Goal: Task Accomplishment & Management: Manage account settings

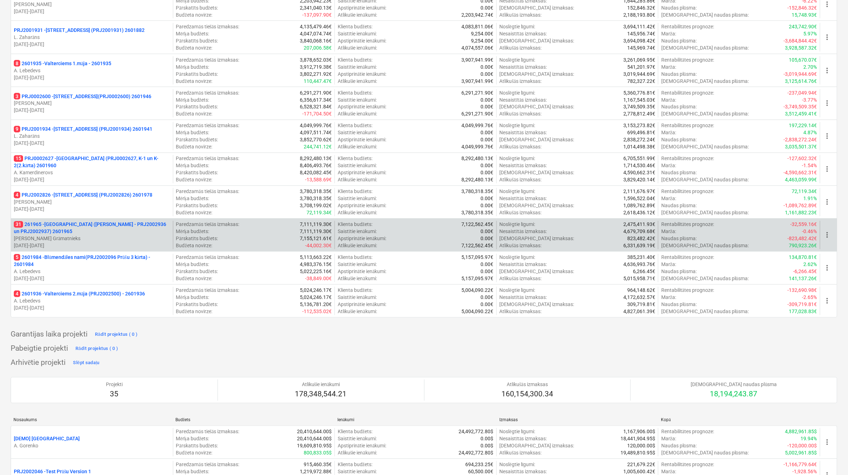
scroll to position [413, 0]
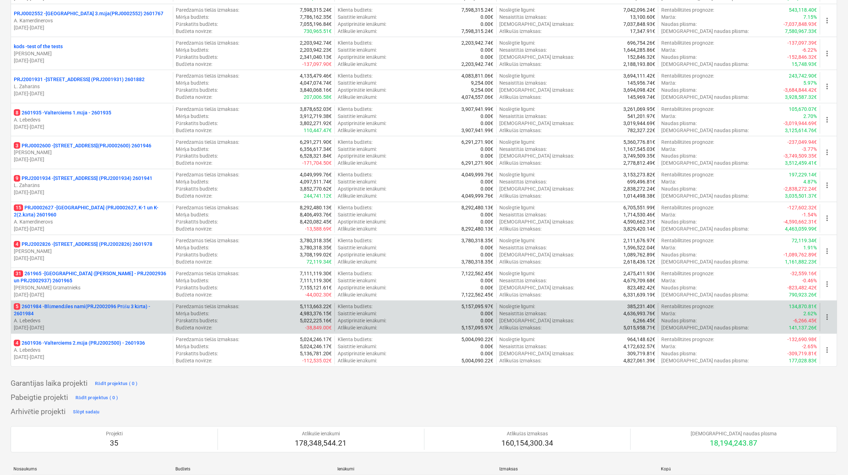
click at [94, 319] on p "A. Lebedevs" at bounding box center [92, 320] width 156 height 7
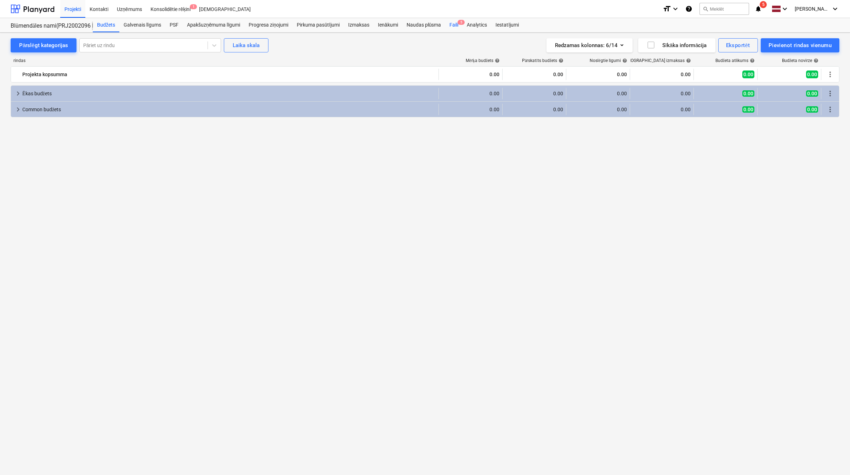
click at [455, 27] on div "Faili 5" at bounding box center [453, 25] width 17 height 14
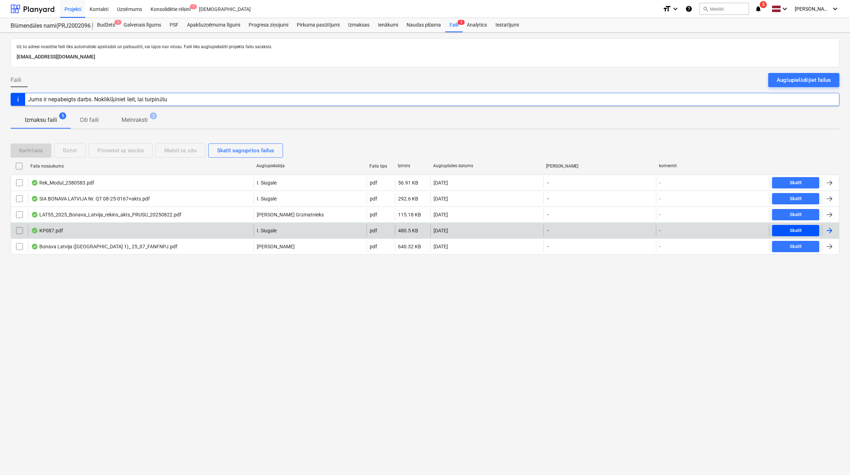
click at [796, 229] on div "Skatīt" at bounding box center [796, 231] width 12 height 8
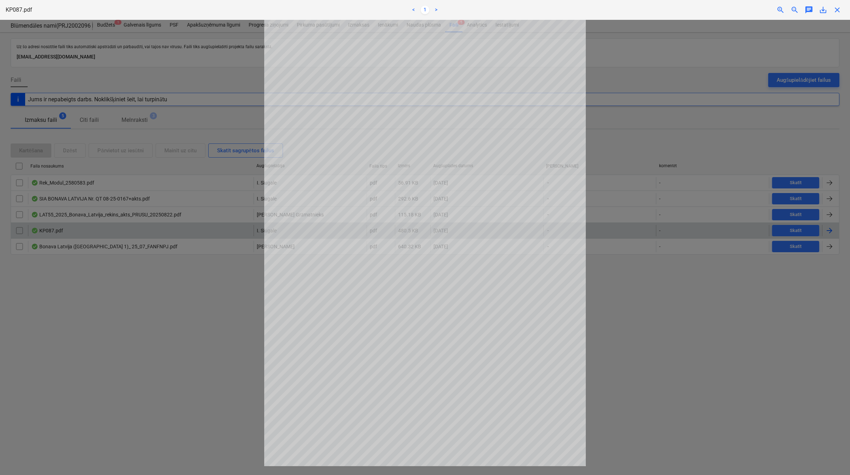
click at [835, 12] on span "close" at bounding box center [837, 10] width 9 height 9
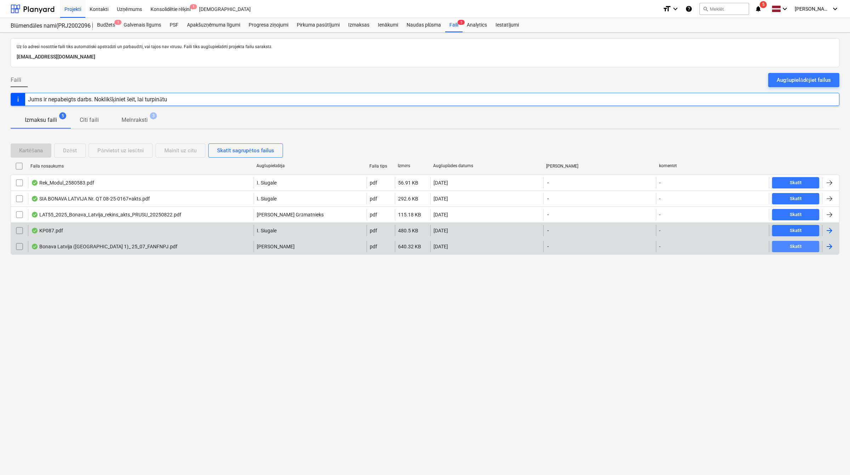
click at [787, 250] on span "Skatīt" at bounding box center [795, 247] width 41 height 8
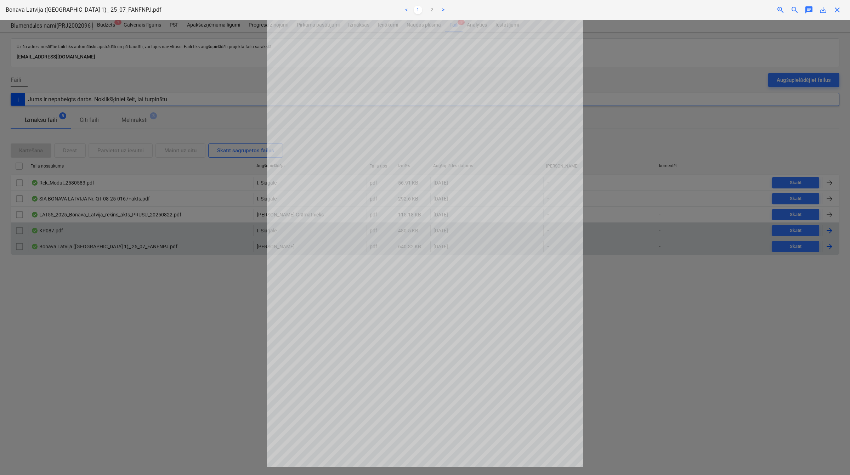
click at [840, 12] on span "close" at bounding box center [837, 10] width 9 height 9
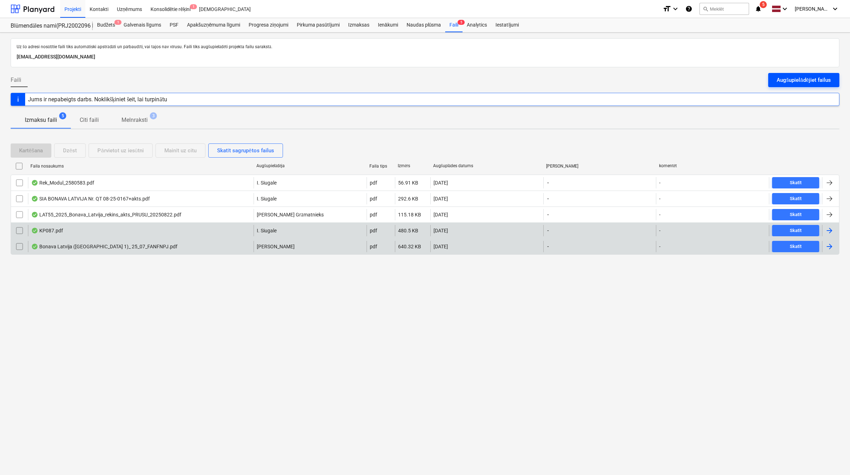
click at [811, 78] on div "Augšupielādējiet failus" at bounding box center [804, 79] width 54 height 9
